Goal: Task Accomplishment & Management: Complete application form

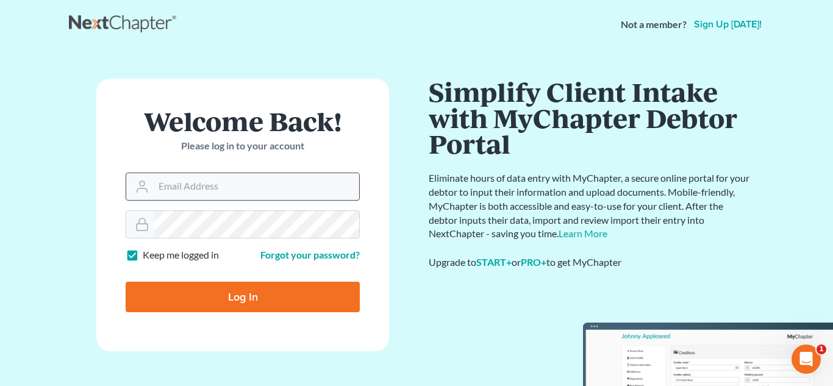
click at [212, 179] on input "Email Address" at bounding box center [257, 186] width 206 height 27
type input "[PERSON_NAME][EMAIL_ADDRESS][DOMAIN_NAME]"
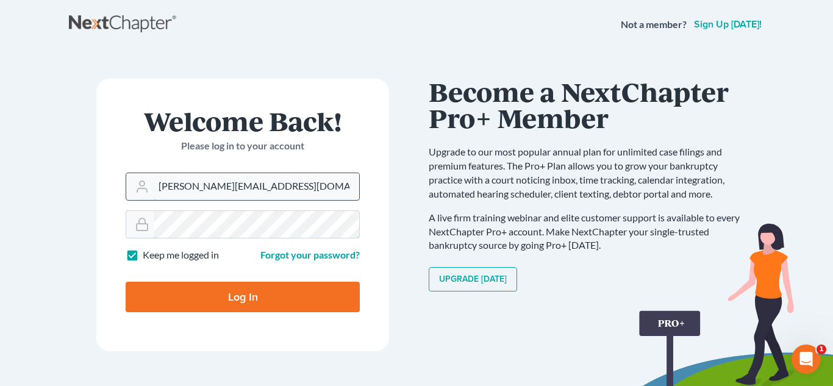
click at [126, 282] on input "Log In" at bounding box center [243, 297] width 234 height 30
type input "Thinking..."
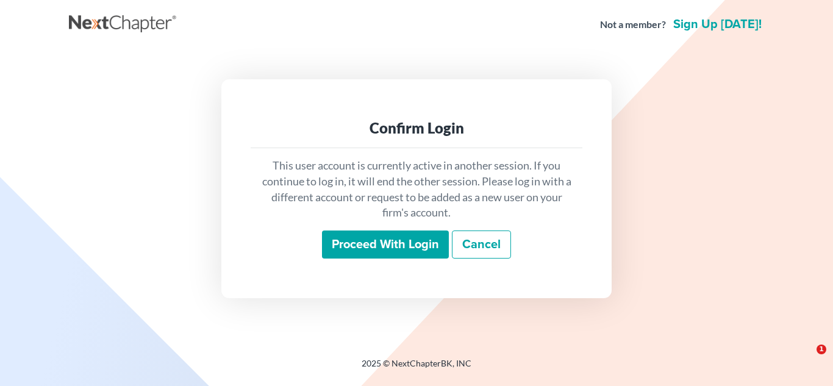
click at [374, 248] on input "Proceed with login" at bounding box center [385, 245] width 127 height 28
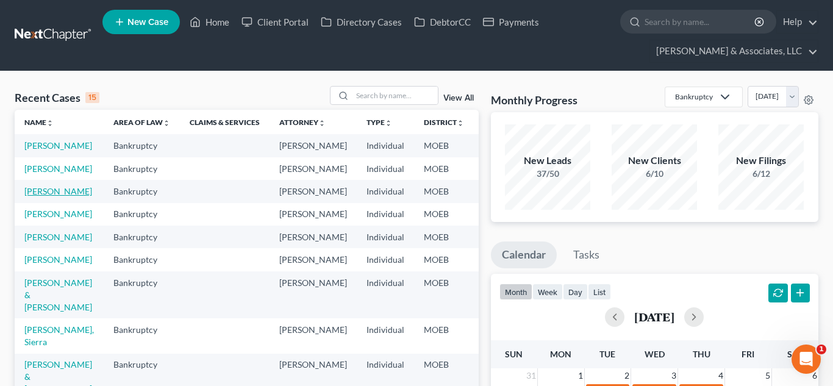
click at [39, 196] on link "[PERSON_NAME]" at bounding box center [58, 191] width 68 height 10
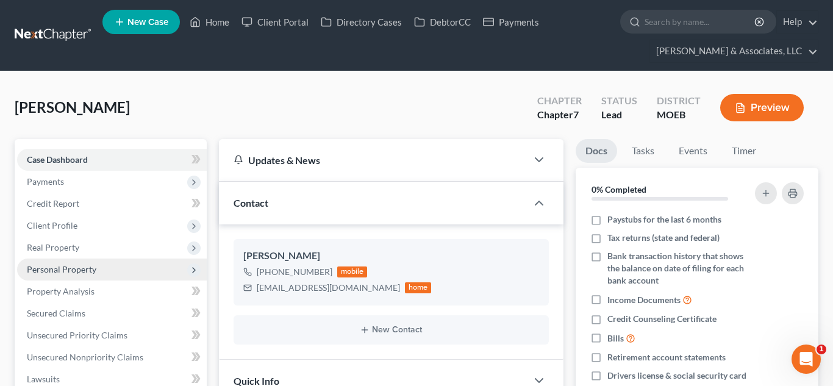
click at [60, 273] on span "Personal Property" at bounding box center [62, 269] width 70 height 10
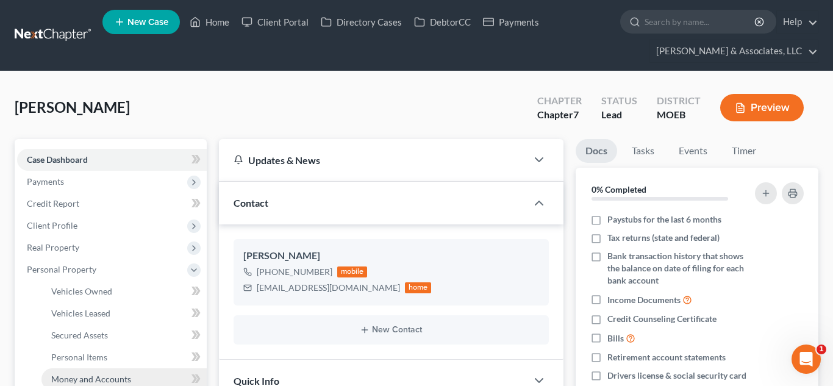
click at [120, 378] on span "Money and Accounts" at bounding box center [91, 379] width 80 height 10
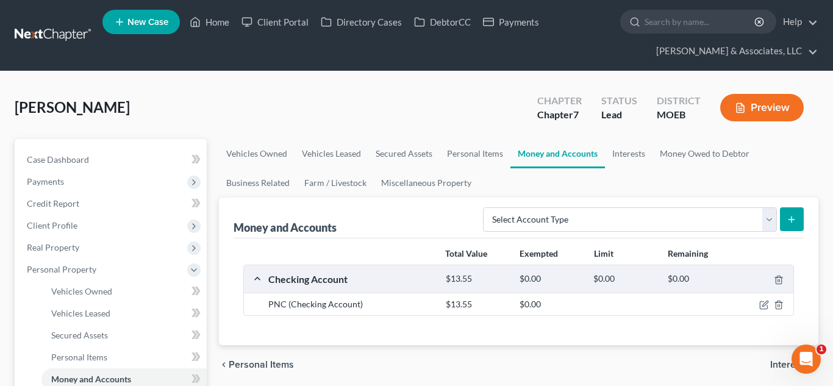
scroll to position [53, 0]
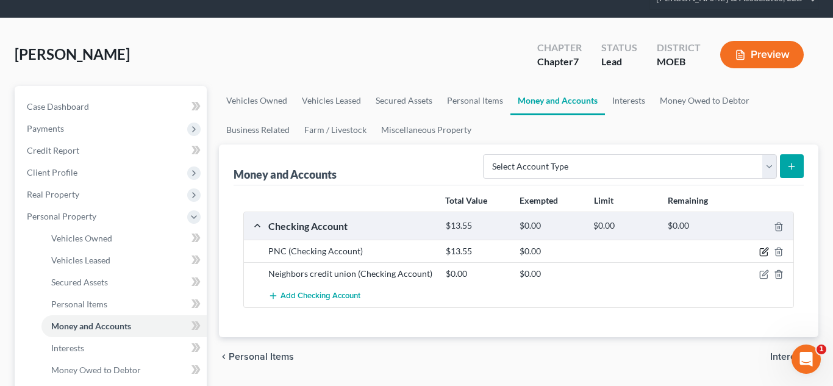
click at [761, 253] on icon "button" at bounding box center [764, 252] width 10 height 10
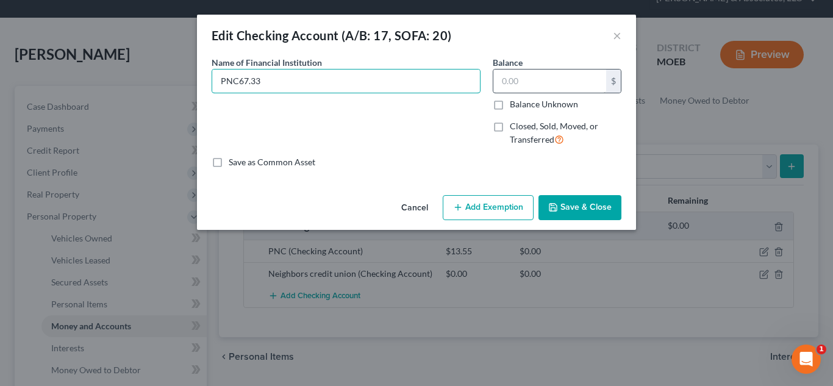
type input "PNC67.33"
type input "67.33"
click at [479, 202] on button "Add Exemption" at bounding box center [488, 208] width 91 height 26
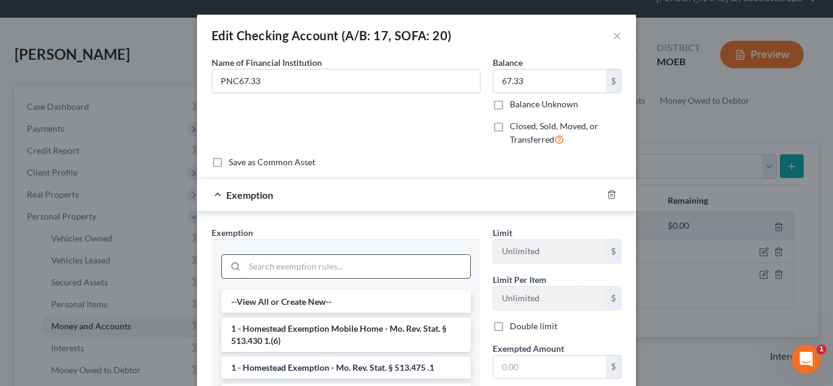
click at [345, 271] on input "search" at bounding box center [358, 266] width 226 height 23
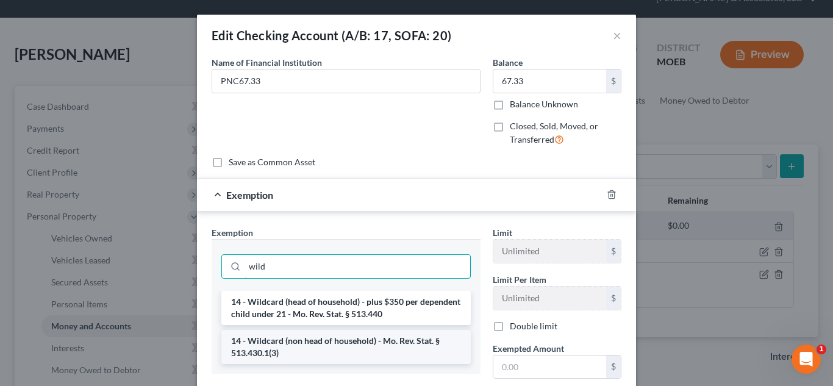
type input "wild"
click at [379, 346] on li "14 - Wildcard (non head of household) - Mo. Rev. Stat. § 513.430.1(3)" at bounding box center [345, 347] width 249 height 34
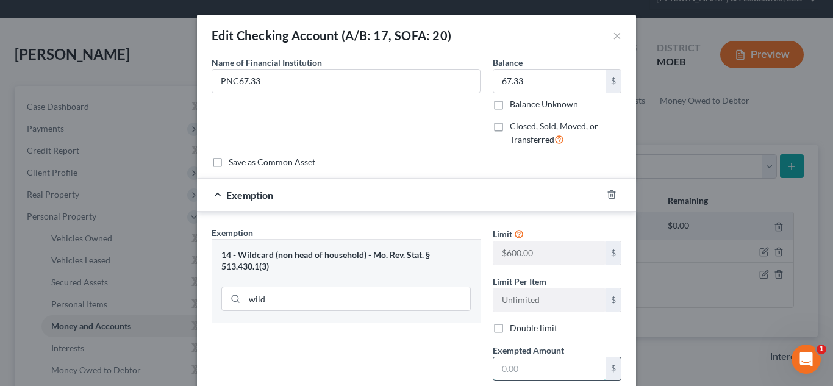
click at [520, 367] on input "text" at bounding box center [549, 368] width 113 height 23
type input "67.33"
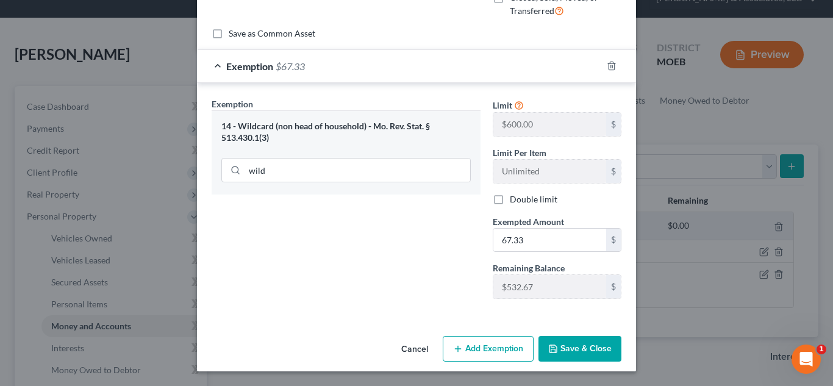
click at [576, 336] on button "Save & Close" at bounding box center [580, 349] width 83 height 26
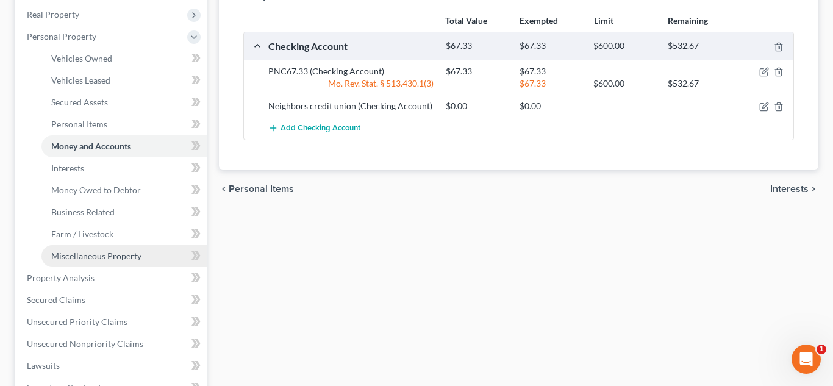
scroll to position [254, 0]
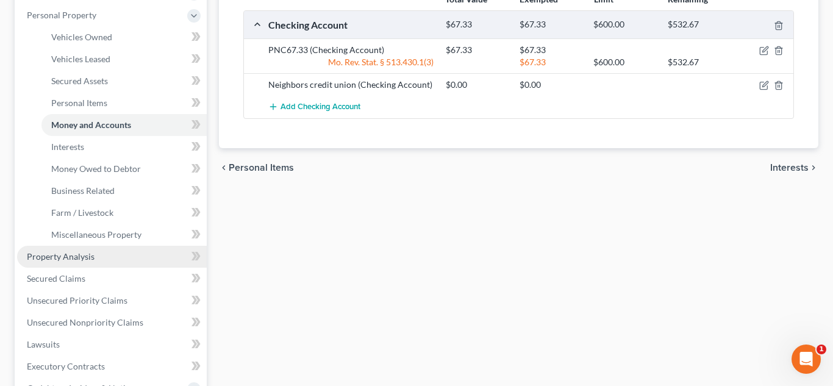
click at [65, 255] on span "Property Analysis" at bounding box center [61, 256] width 68 height 10
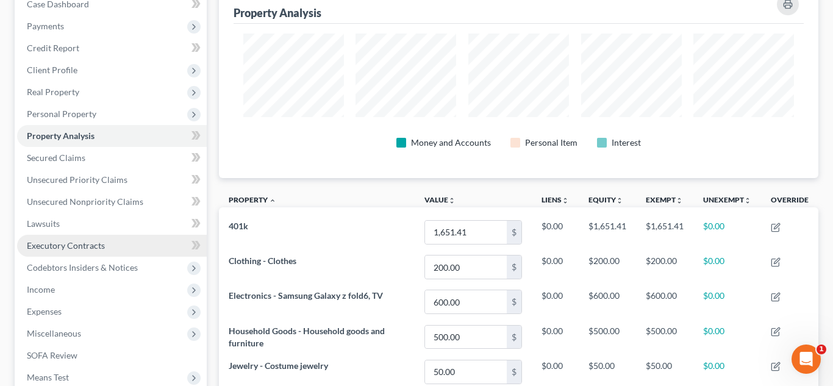
scroll to position [157, 0]
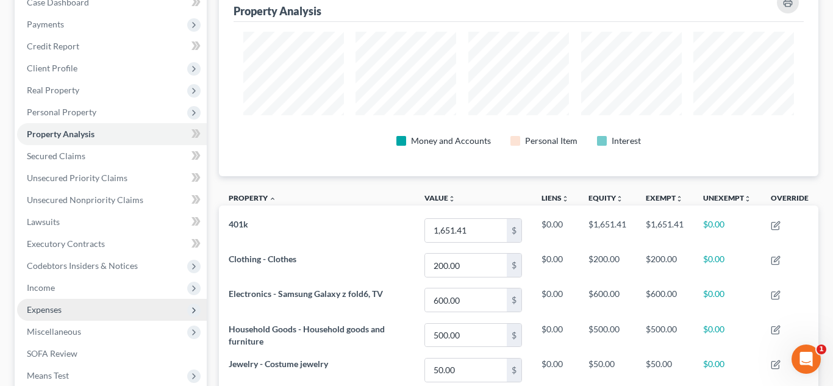
click at [43, 313] on span "Expenses" at bounding box center [44, 309] width 35 height 10
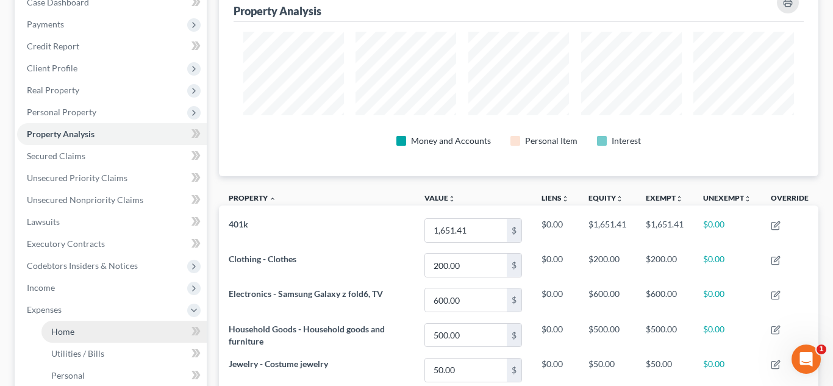
click at [59, 331] on span "Home" at bounding box center [62, 331] width 23 height 10
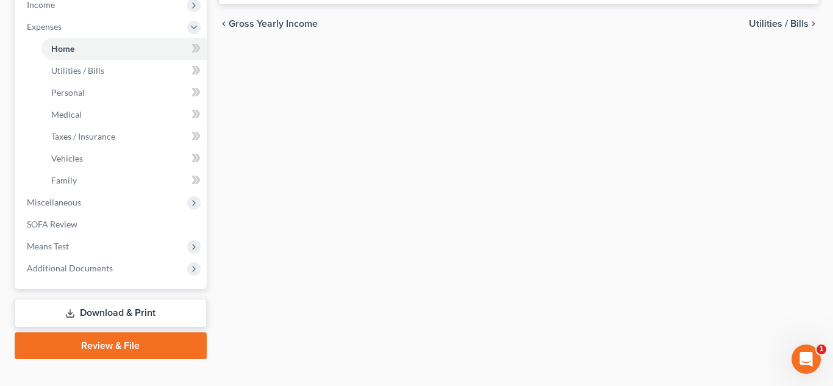
scroll to position [446, 0]
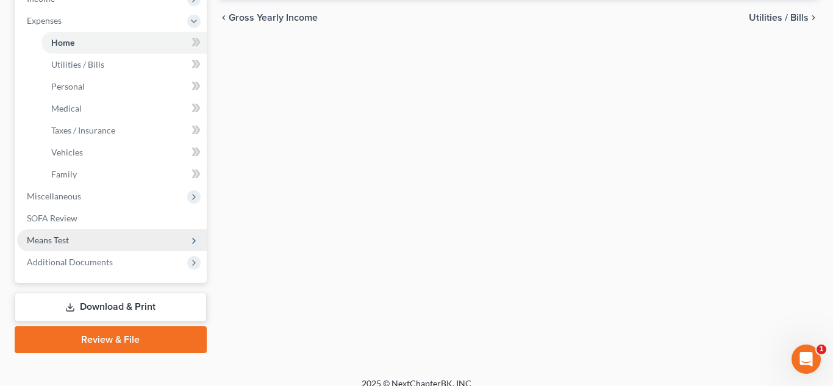
click at [55, 243] on span "Means Test" at bounding box center [48, 240] width 42 height 10
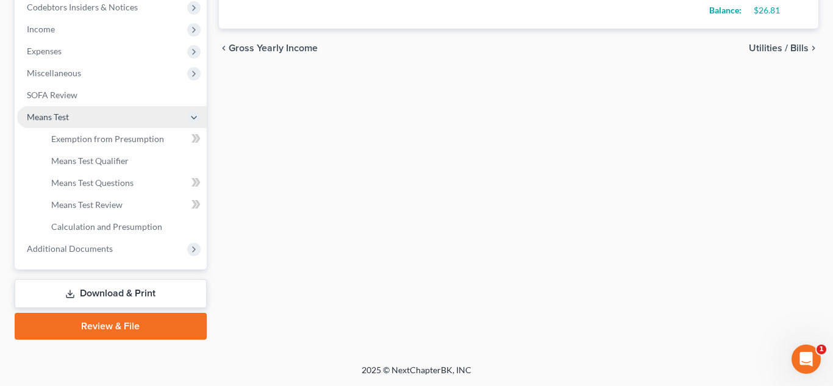
scroll to position [416, 0]
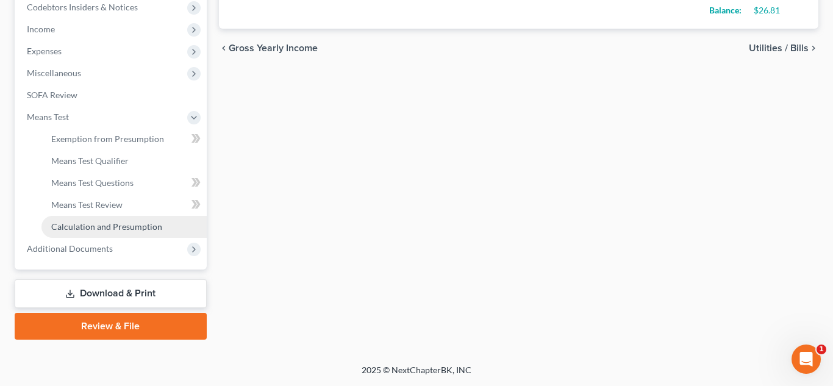
click at [63, 221] on span "Calculation and Presumption" at bounding box center [106, 226] width 111 height 10
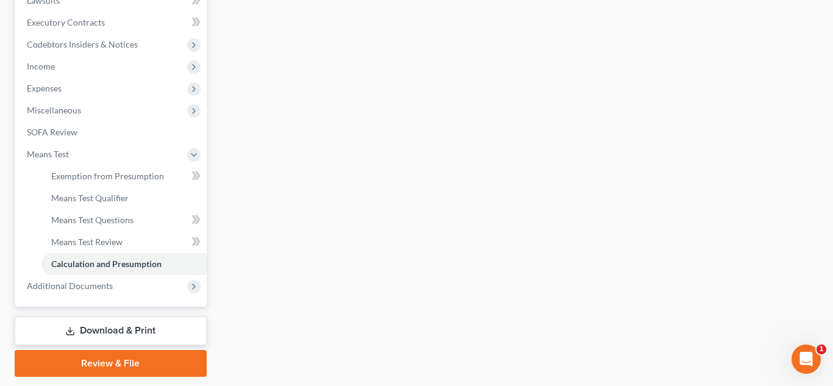
scroll to position [416, 0]
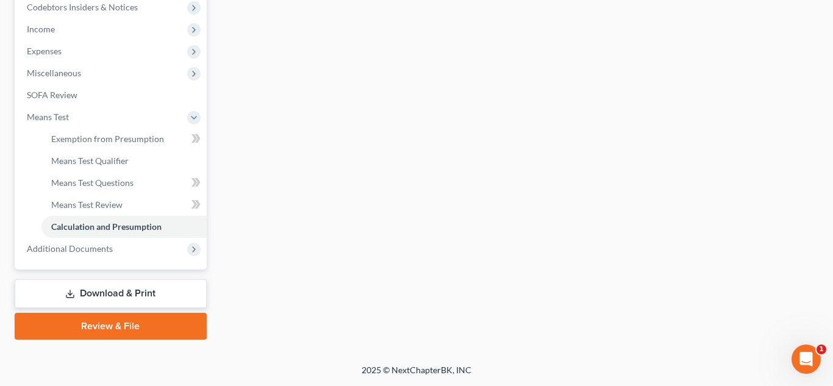
click at [129, 329] on link "Review & File" at bounding box center [111, 326] width 192 height 27
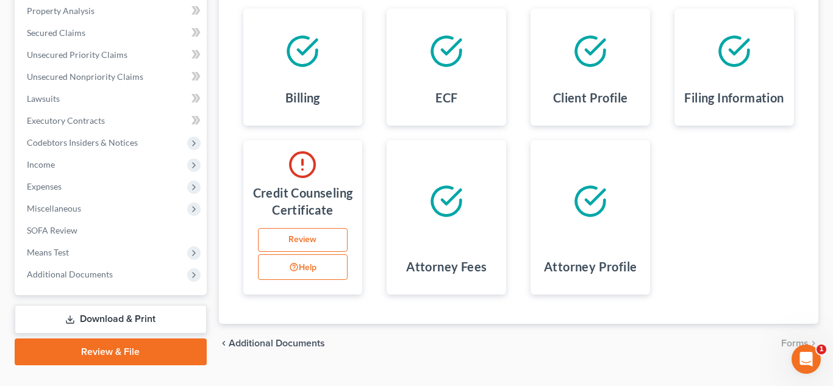
scroll to position [321, 0]
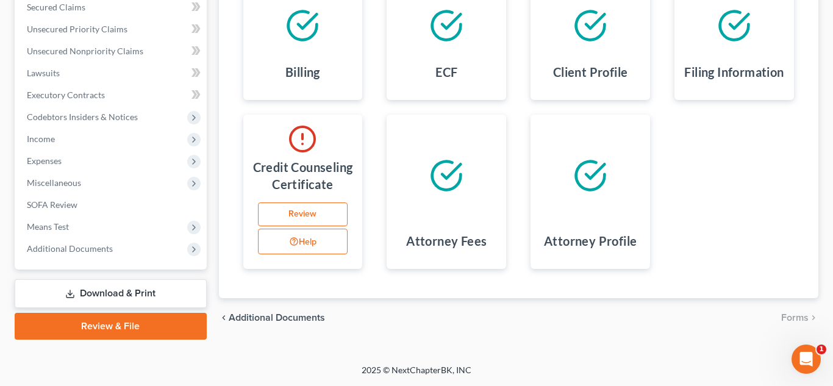
click at [298, 227] on link "Review" at bounding box center [303, 214] width 90 height 24
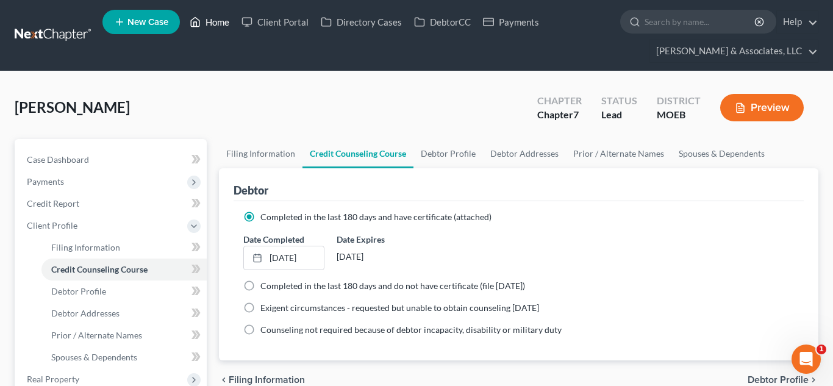
click at [213, 16] on link "Home" at bounding box center [210, 22] width 52 height 22
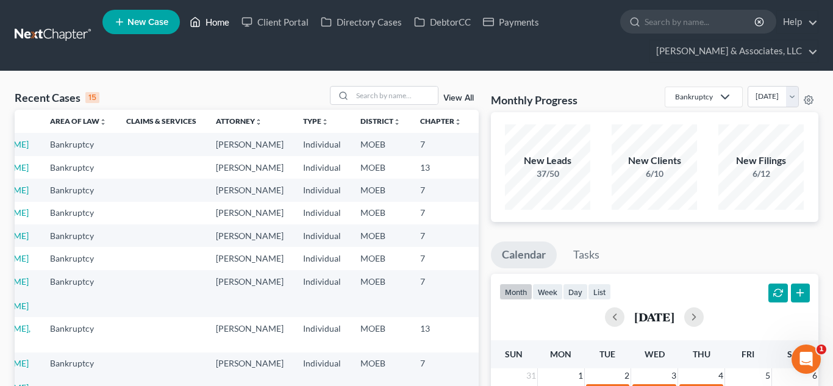
scroll to position [1, 0]
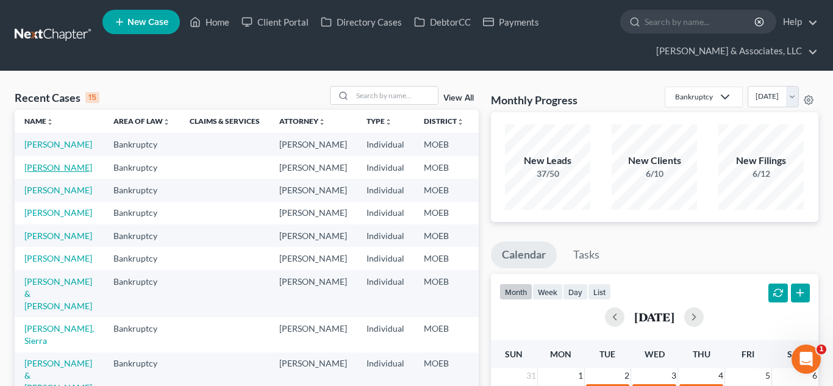
click at [28, 173] on link "[PERSON_NAME]" at bounding box center [58, 167] width 68 height 10
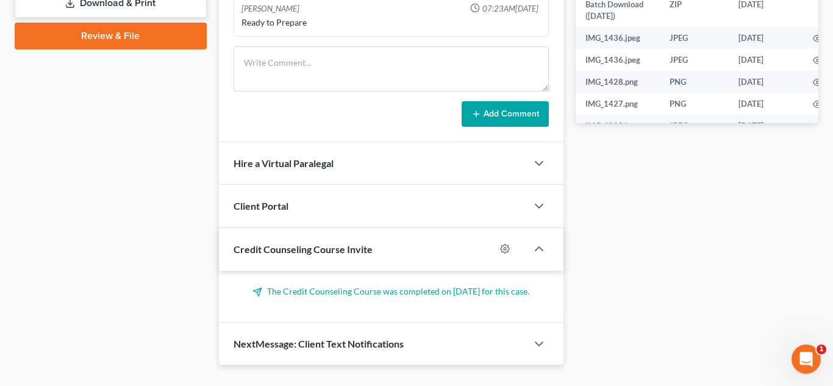
scroll to position [644, 0]
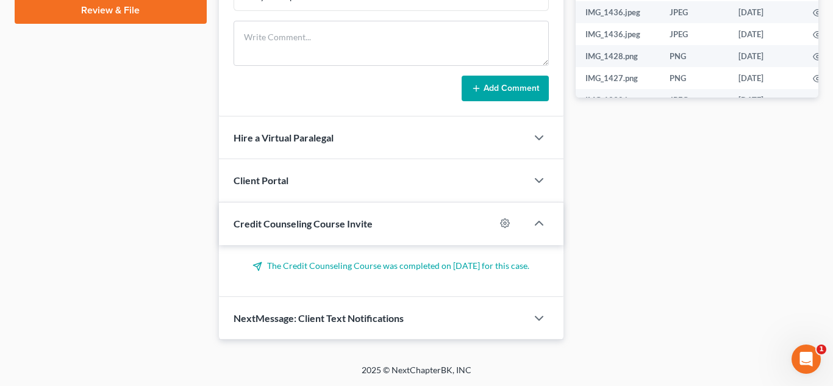
click at [100, 9] on link "Review & File" at bounding box center [111, 10] width 192 height 27
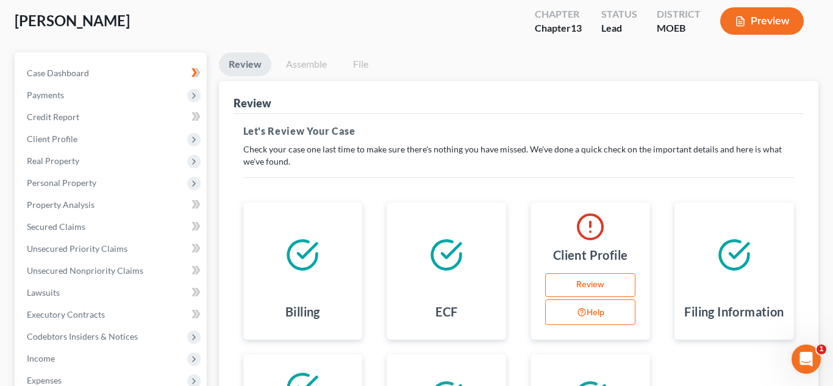
scroll to position [96, 0]
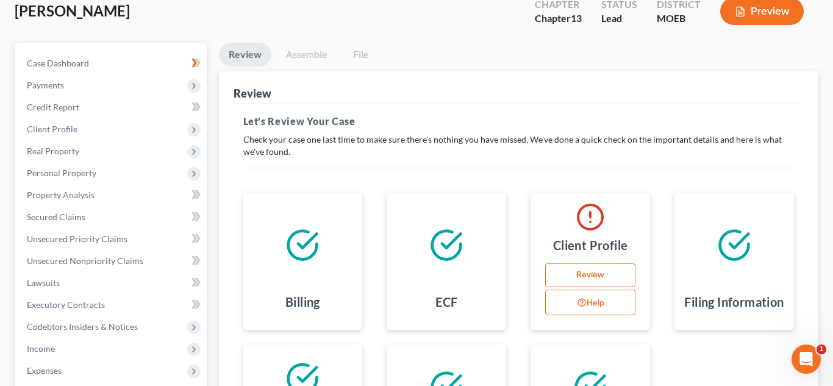
click at [596, 317] on div "Help" at bounding box center [592, 304] width 95 height 28
click at [579, 273] on link "Review" at bounding box center [590, 275] width 90 height 24
select select "0"
select select "1"
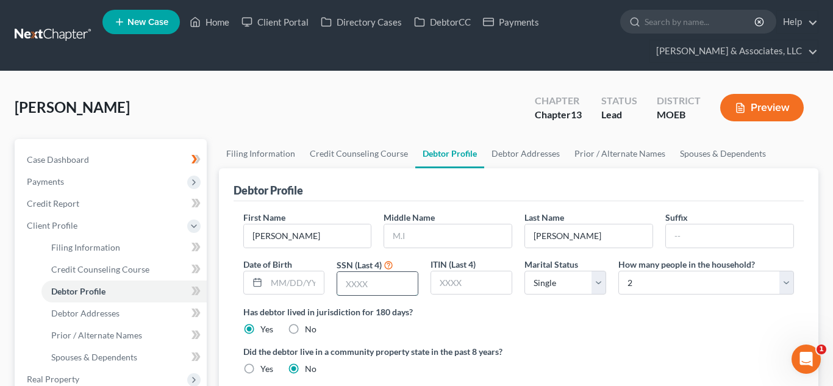
click at [385, 288] on input "text" at bounding box center [377, 283] width 81 height 23
type input "4769"
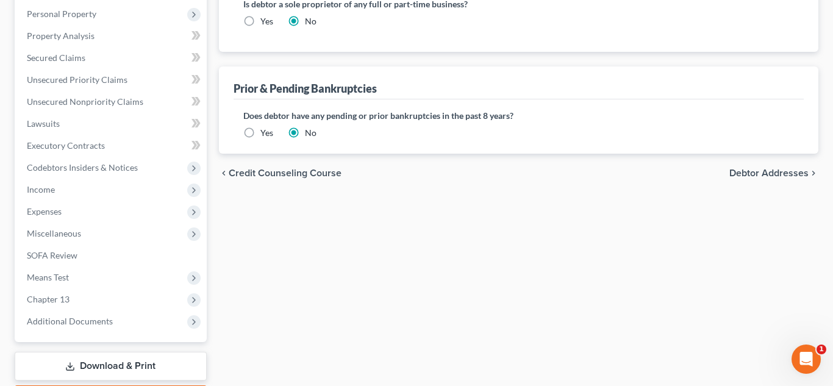
scroll to position [460, 0]
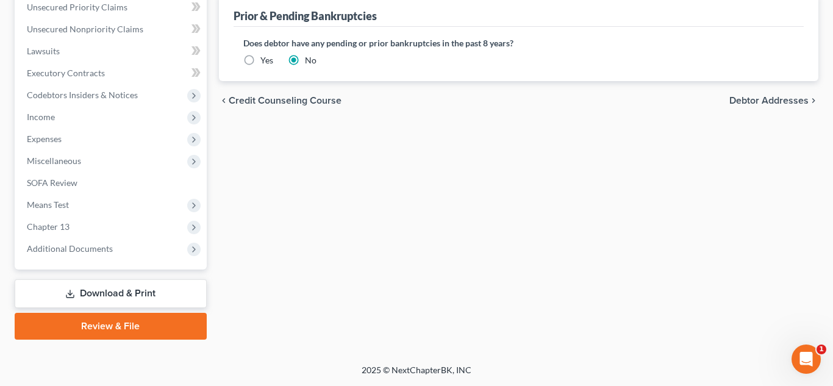
click at [149, 329] on link "Review & File" at bounding box center [111, 326] width 192 height 27
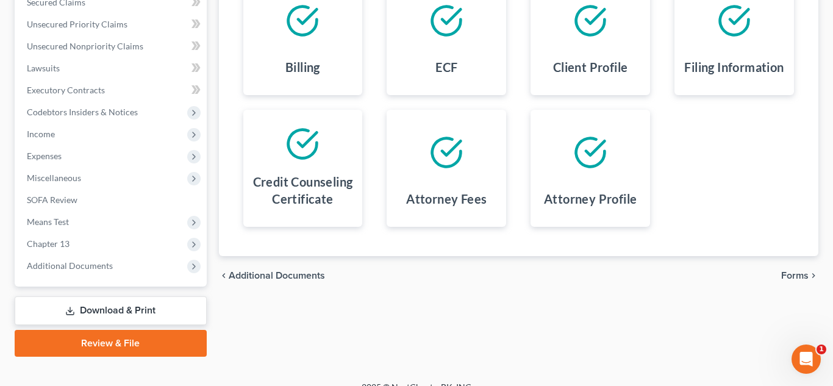
scroll to position [313, 0]
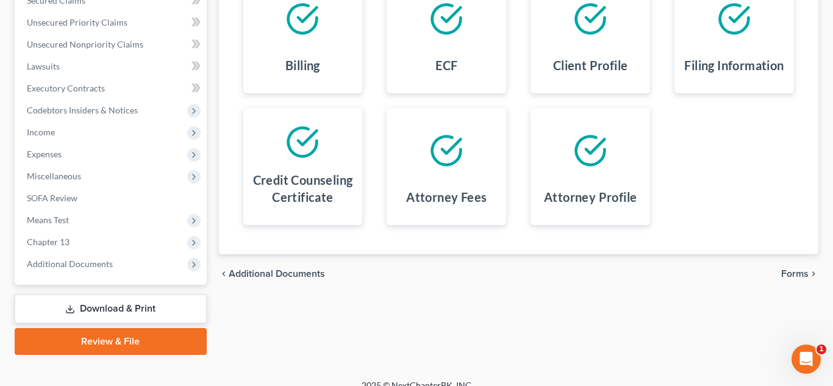
click at [788, 272] on span "Forms" at bounding box center [794, 274] width 27 height 10
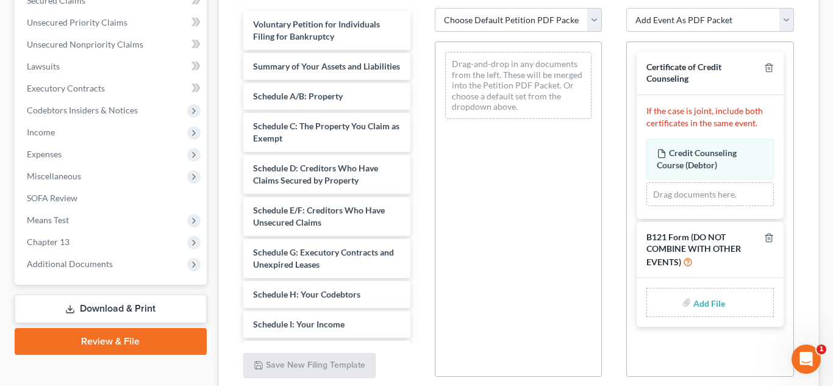
click at [485, 19] on select "Choose Default Petition PDF Packet Complete Bankruptcy Petition (all forms and …" at bounding box center [518, 20] width 167 height 24
select select "0"
click at [435, 8] on select "Choose Default Petition PDF Packet Complete Bankruptcy Petition (all forms and …" at bounding box center [518, 20] width 167 height 24
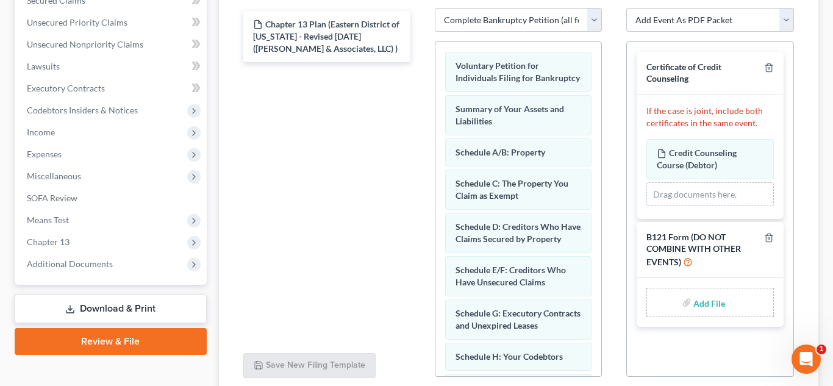
click at [701, 299] on input "file" at bounding box center [707, 303] width 29 height 22
type input "C:\fakepath\SSN form (1).pdf"
click at [677, 31] on select "Add Event As PDF Packet Amended List of Creditors and Verification of Matrix Am…" at bounding box center [709, 20] width 167 height 24
select select "9"
click at [626, 8] on select "Add Event As PDF Packet Amended List of Creditors and Verification of Matrix Am…" at bounding box center [709, 20] width 167 height 24
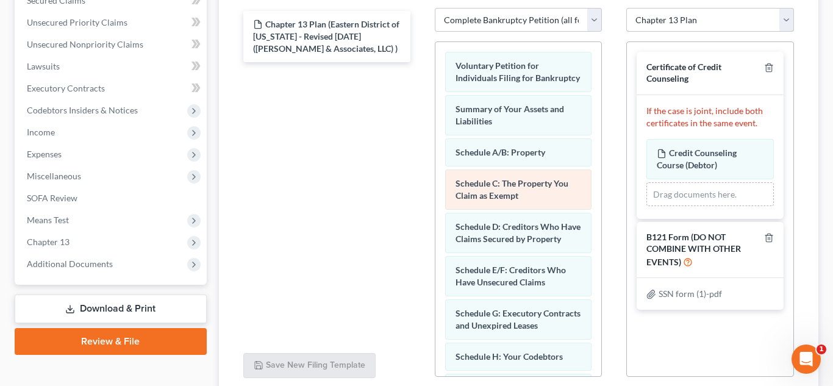
select select
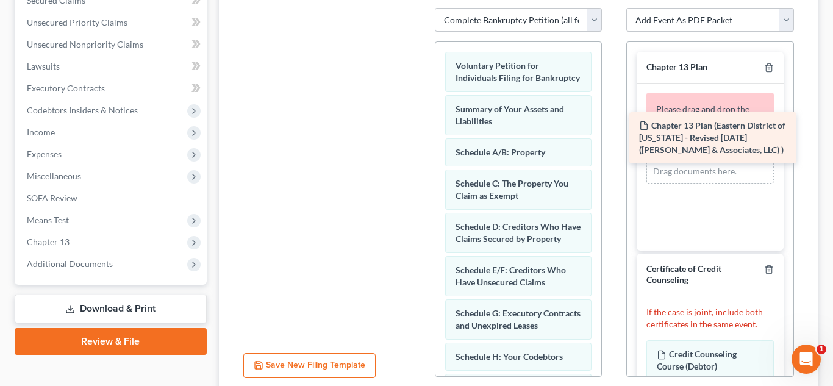
drag, startPoint x: 299, startPoint y: 35, endPoint x: 685, endPoint y: 137, distance: 399.1
click at [420, 8] on div "Chapter 13 Plan (Eastern District of [US_STATE] - Revised [DATE] ([PERSON_NAME]…" at bounding box center [327, 8] width 187 height 0
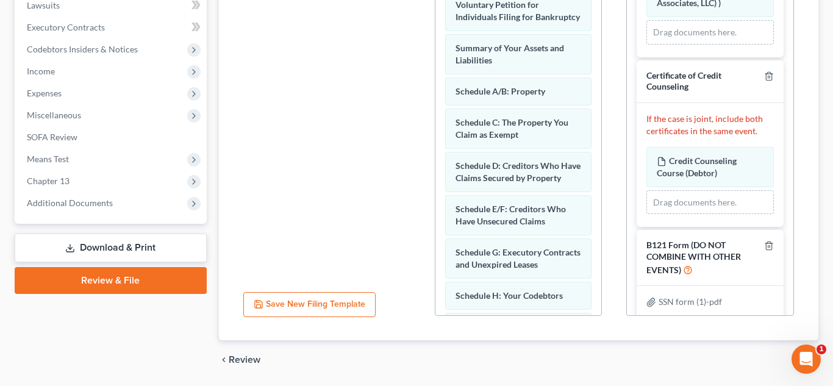
scroll to position [414, 0]
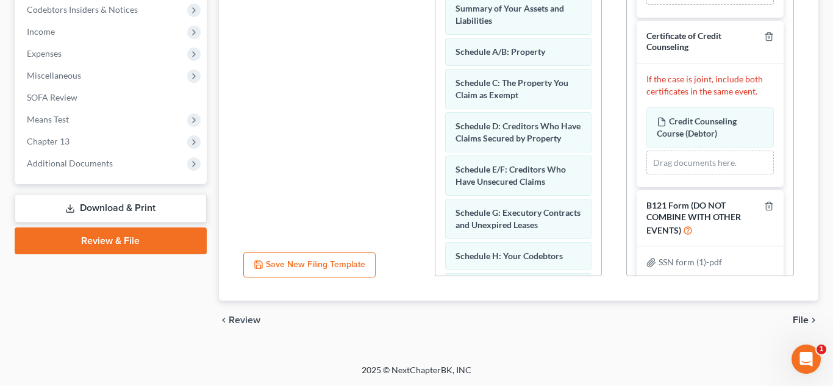
click at [801, 315] on span "File" at bounding box center [801, 320] width 16 height 10
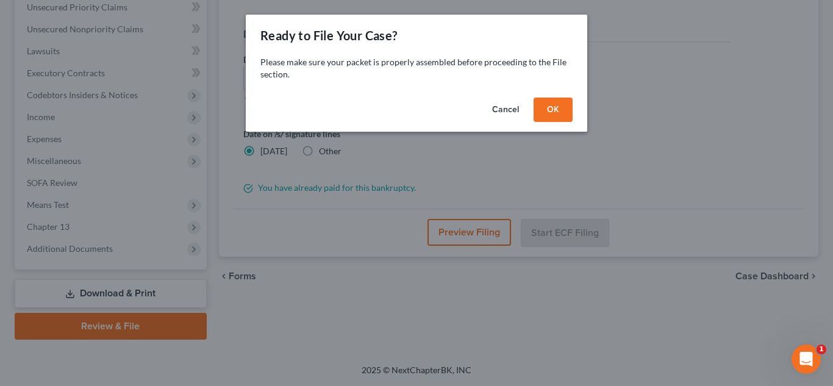
scroll to position [328, 0]
click at [546, 111] on button "OK" at bounding box center [553, 110] width 39 height 24
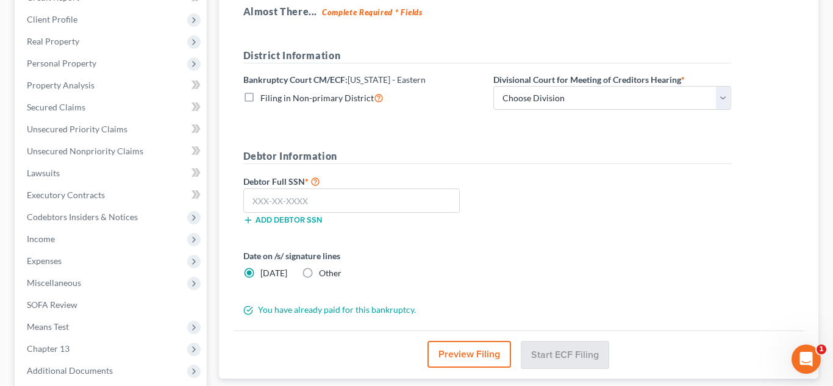
scroll to position [192, 0]
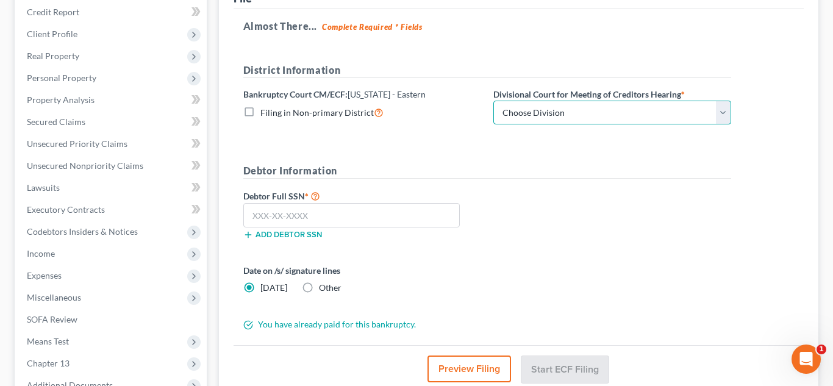
click at [538, 116] on select "Choose Division Cape Girardeau Hannibal [GEOGRAPHIC_DATA][PERSON_NAME]" at bounding box center [612, 113] width 238 height 24
select select "2"
click at [493, 101] on select "Choose Division Cape Girardeau Hannibal [GEOGRAPHIC_DATA][PERSON_NAME]" at bounding box center [612, 113] width 238 height 24
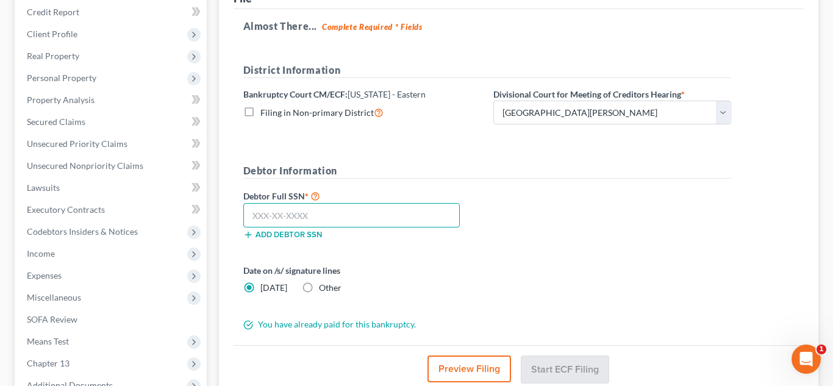
click at [379, 217] on input "text" at bounding box center [351, 215] width 217 height 24
type input "495-04-4769"
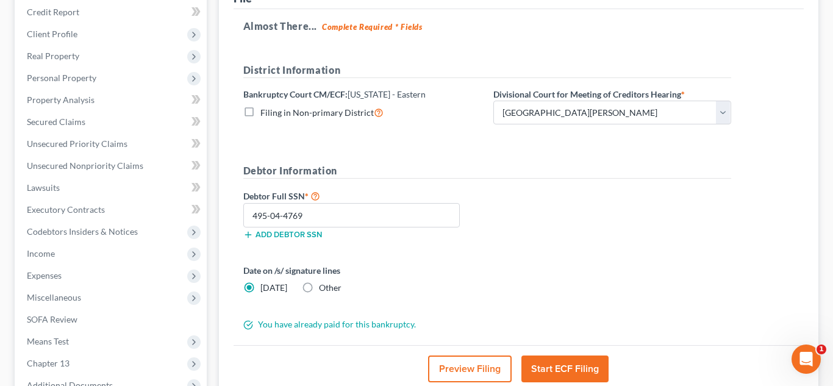
click at [537, 366] on button "Start ECF Filing" at bounding box center [564, 369] width 87 height 27
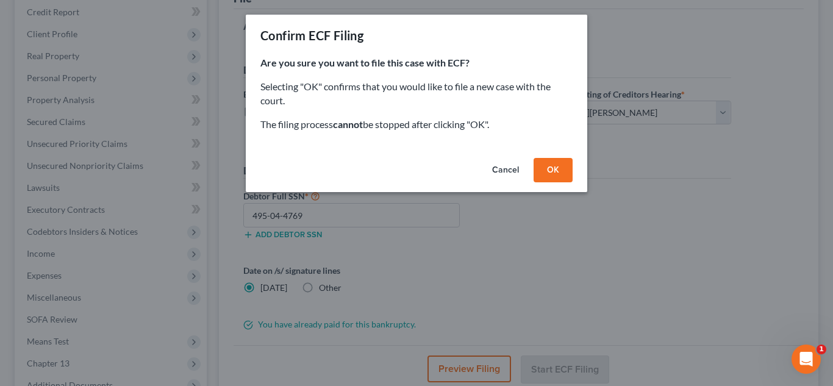
click at [551, 163] on button "OK" at bounding box center [553, 170] width 39 height 24
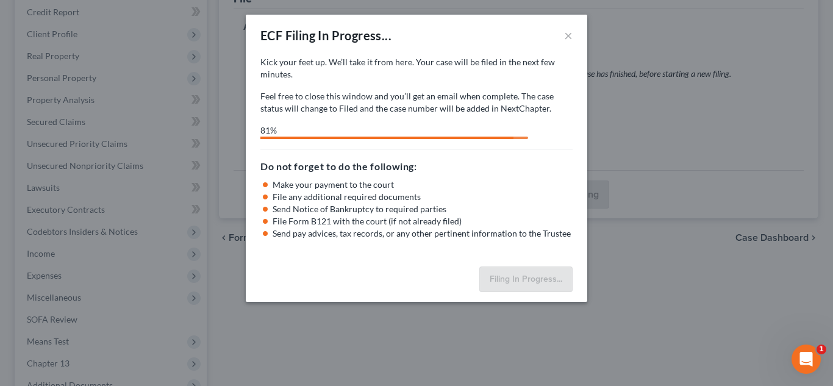
select select "2"
